Goal: Find specific page/section: Find specific page/section

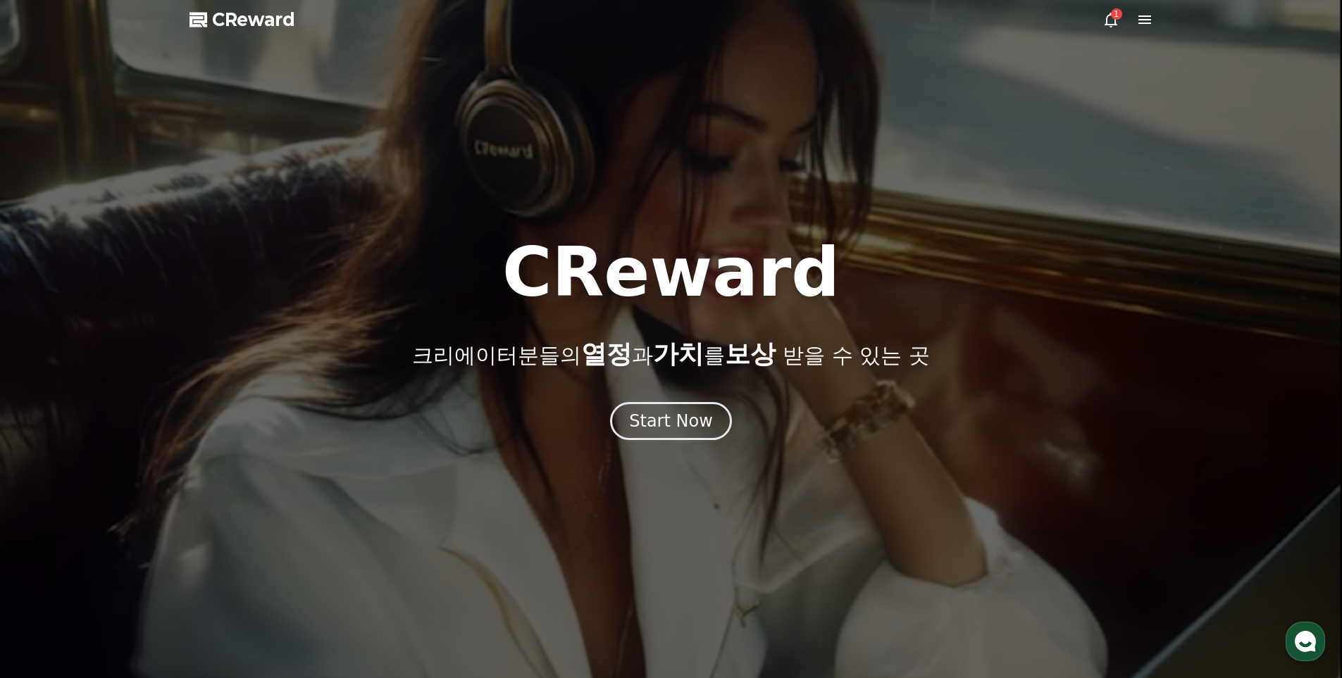
click at [1110, 18] on icon at bounding box center [1110, 19] width 17 height 17
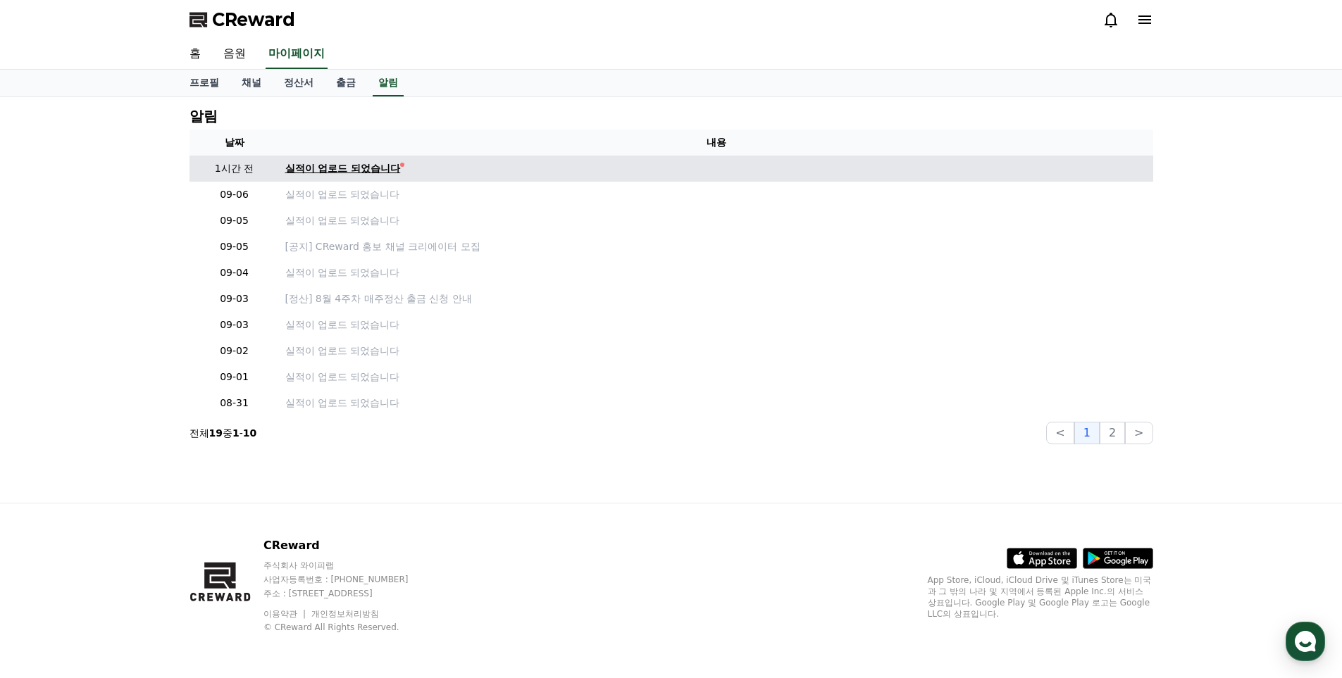
click at [359, 168] on div "실적이 업로드 되었습니다" at bounding box center [343, 168] width 116 height 15
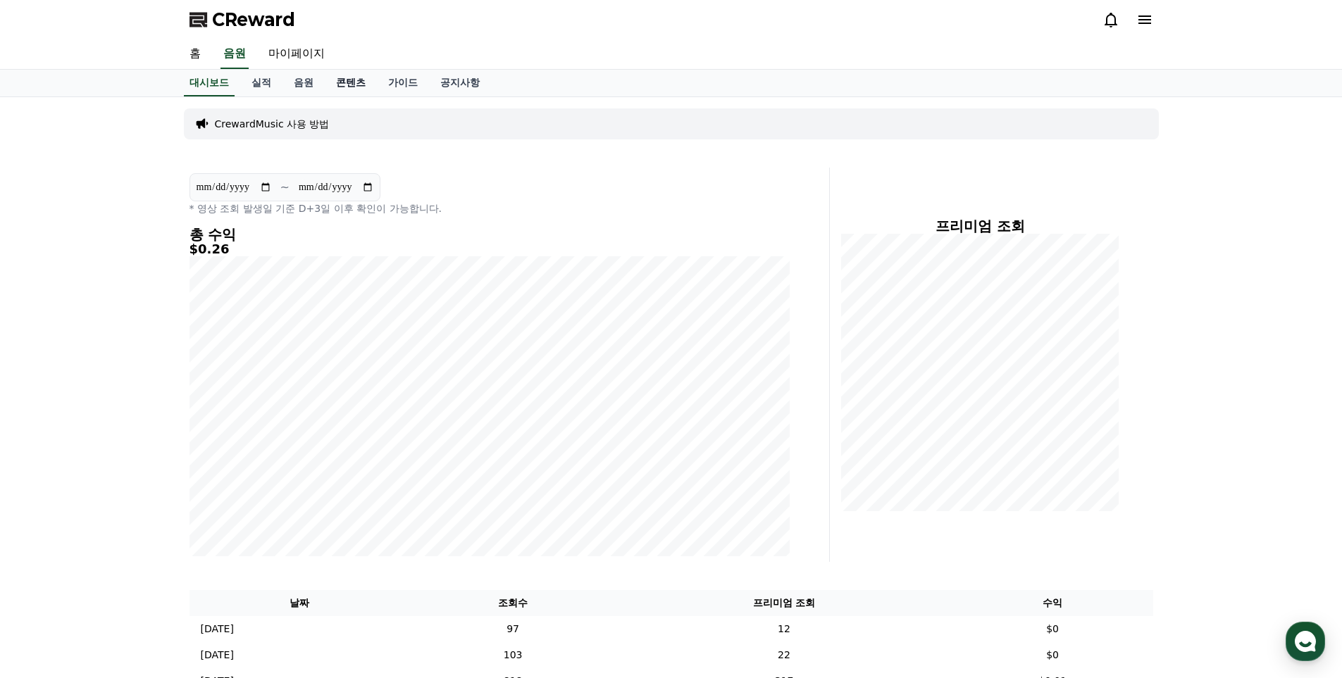
click at [349, 77] on link "콘텐츠" at bounding box center [351, 83] width 52 height 27
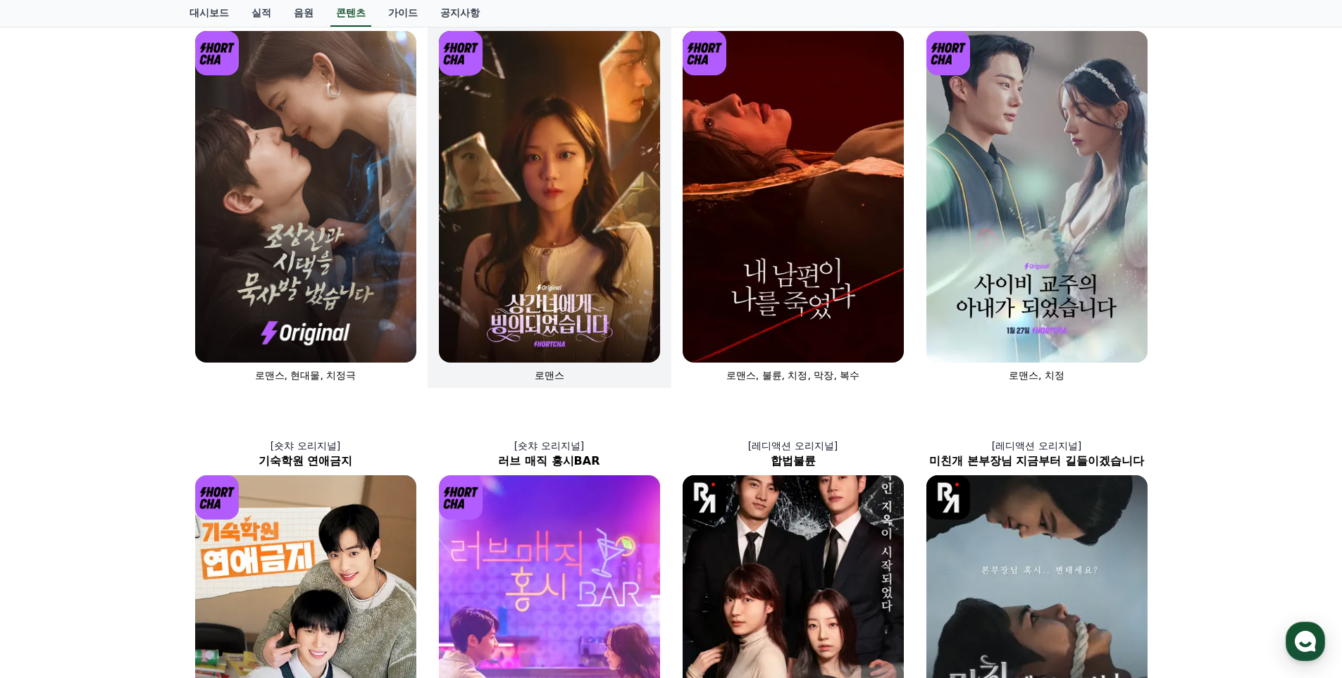
scroll to position [70, 0]
